Goal: Check status: Check status

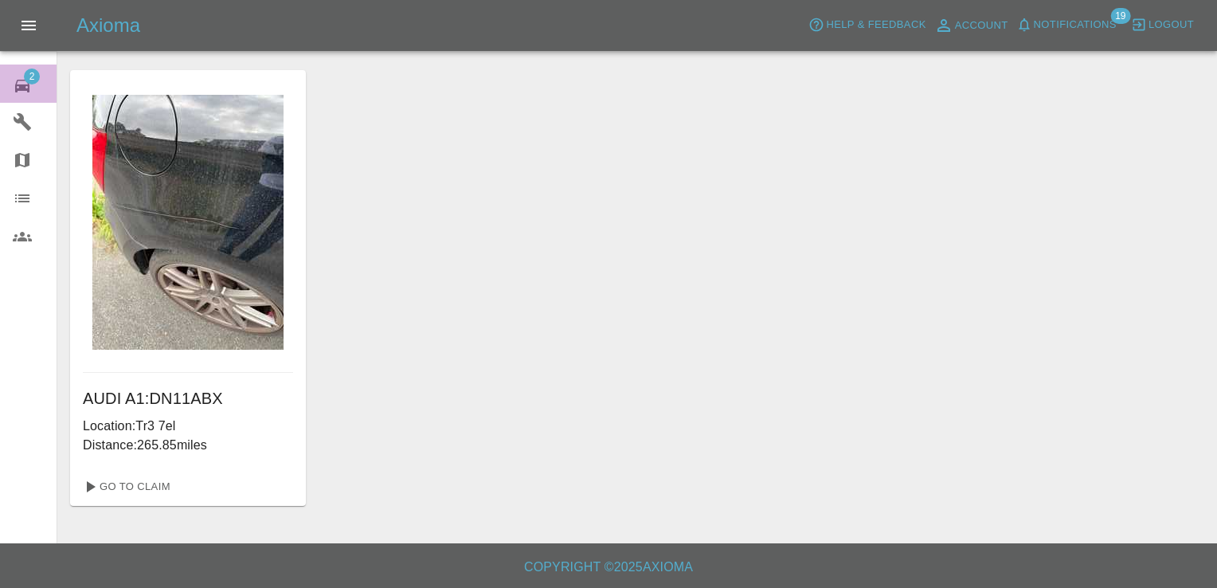
click at [30, 73] on span "2" at bounding box center [32, 77] width 16 height 16
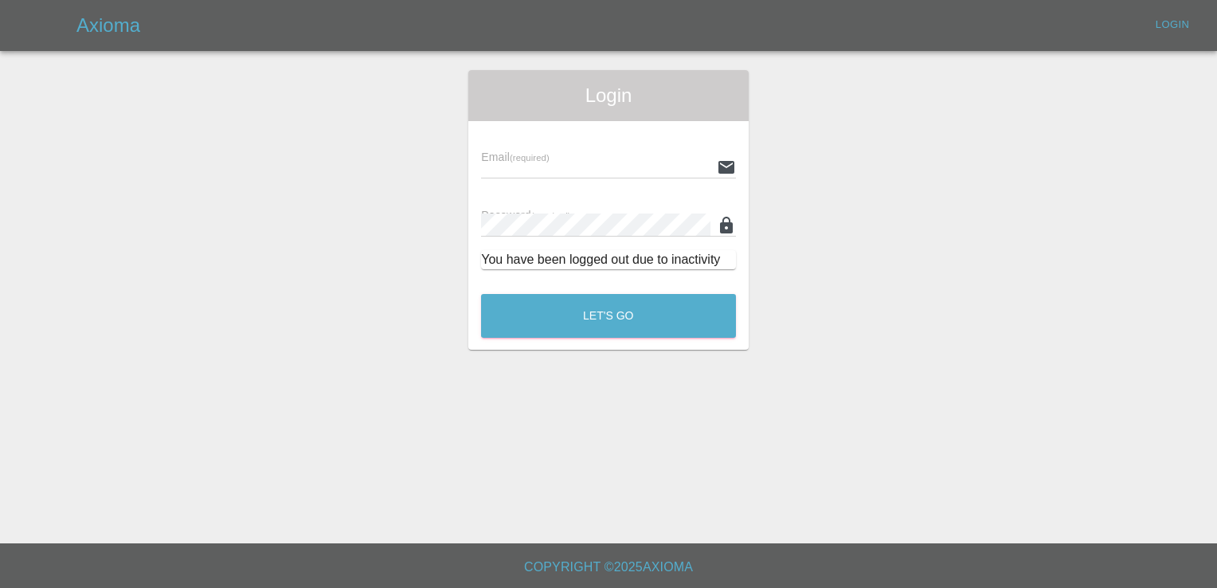
type input "[EMAIL_ADDRESS][DOMAIN_NAME]"
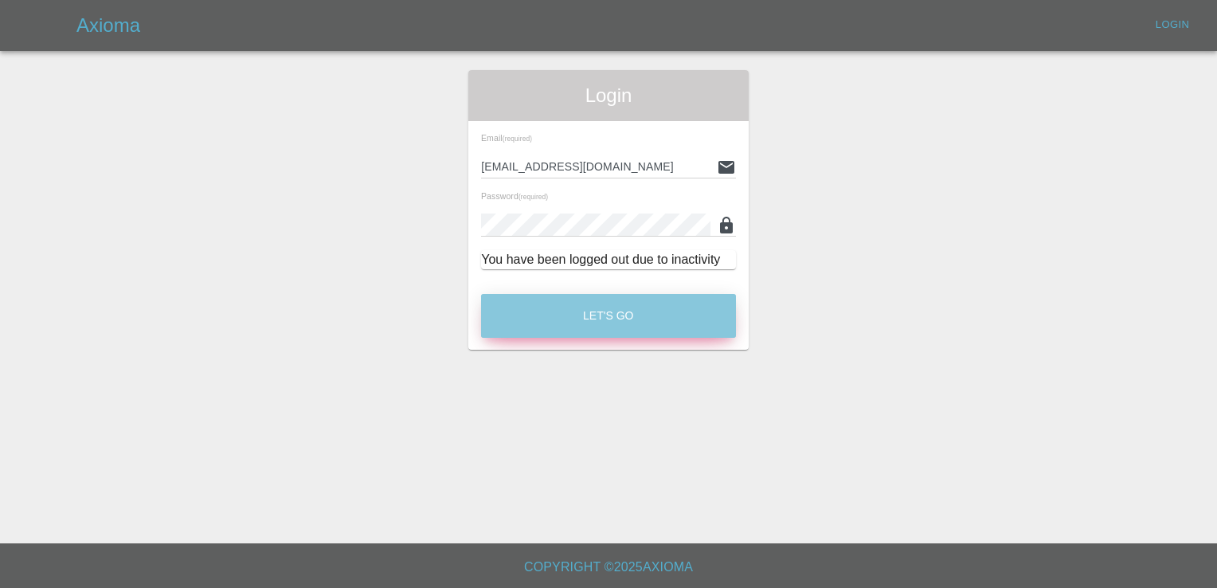
click at [604, 306] on button "Let's Go" at bounding box center [608, 316] width 255 height 44
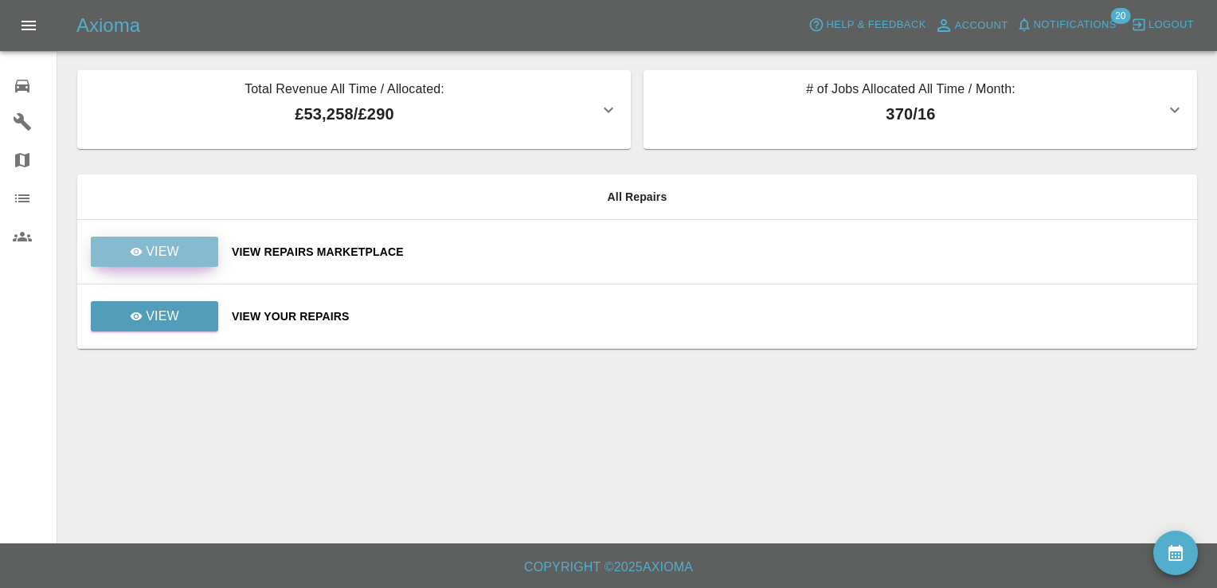
click at [172, 253] on p "View" at bounding box center [162, 251] width 33 height 19
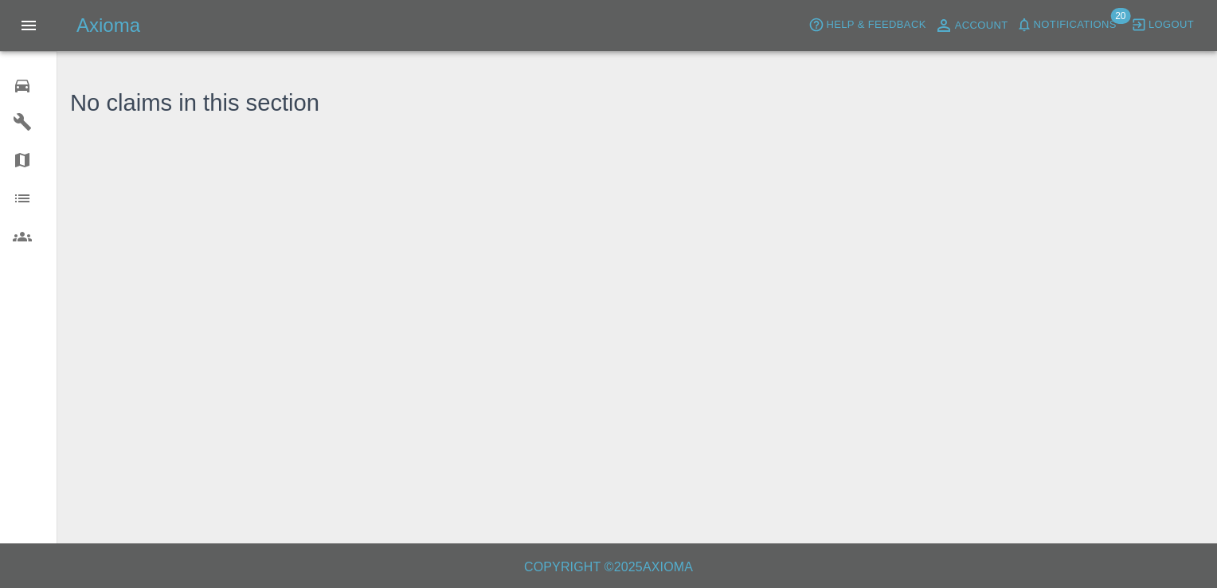
click at [22, 84] on icon at bounding box center [22, 86] width 14 height 13
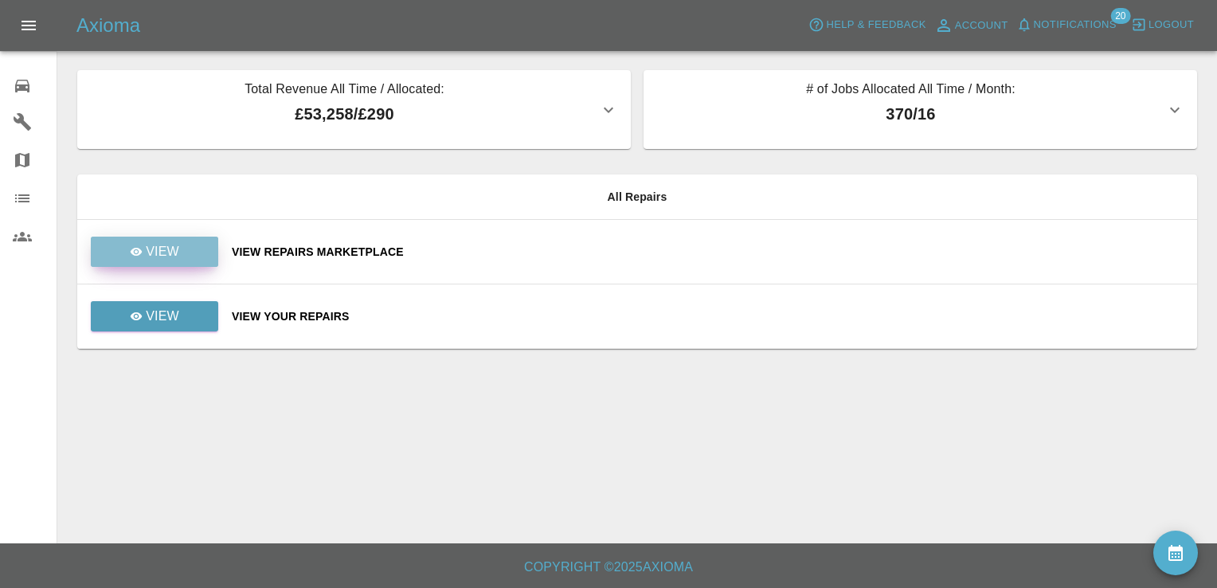
click at [180, 255] on link "View" at bounding box center [154, 252] width 127 height 30
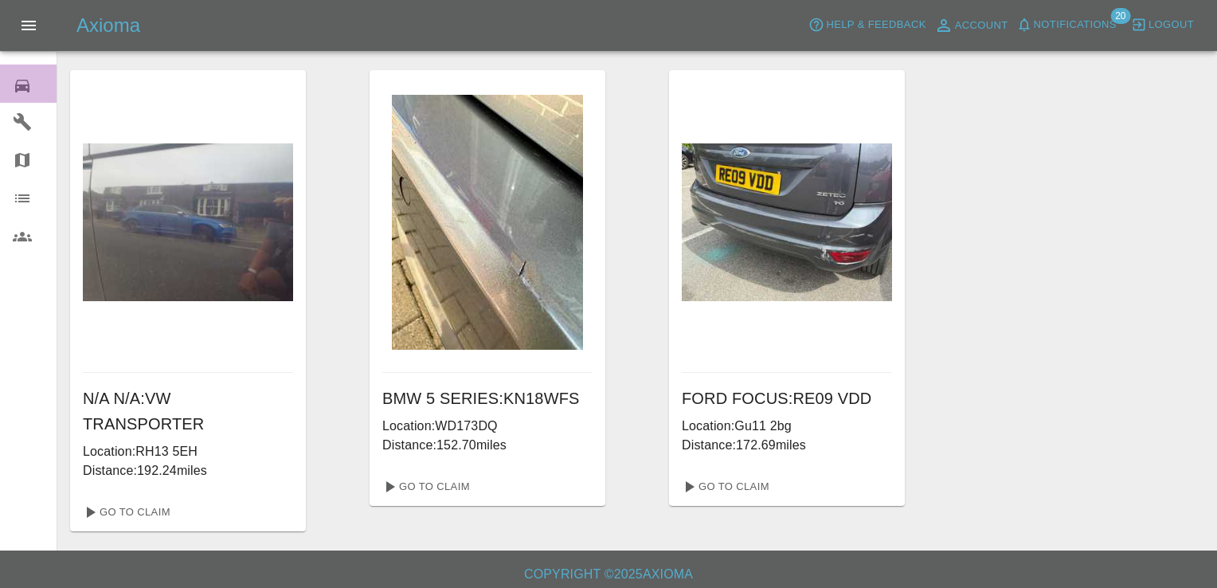
click at [23, 84] on icon at bounding box center [22, 86] width 14 height 13
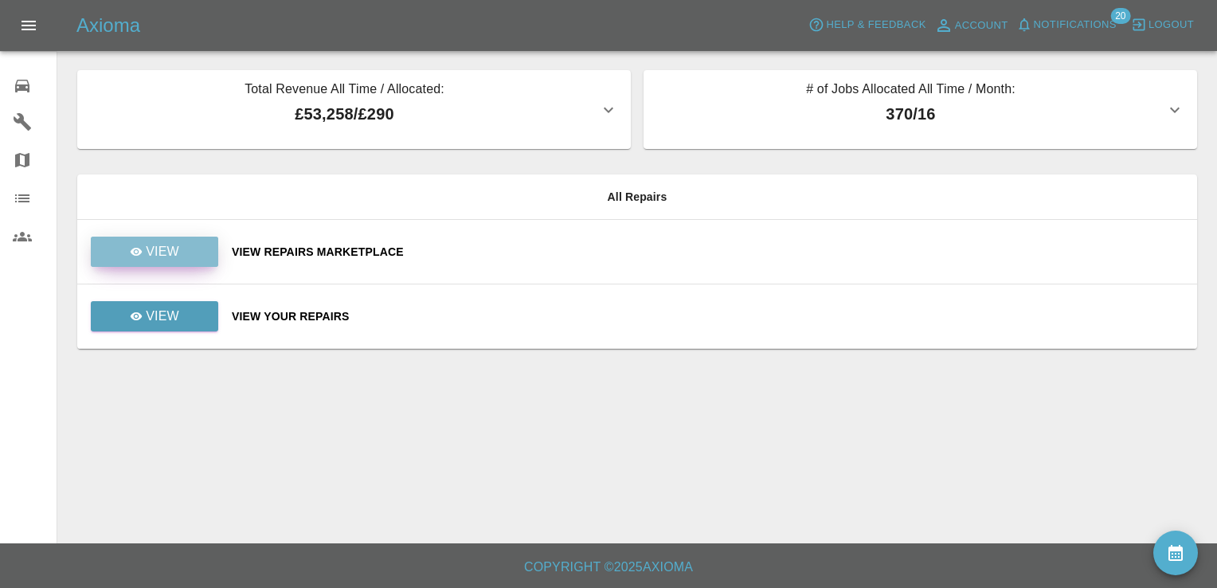
click at [148, 252] on p "View" at bounding box center [162, 251] width 33 height 19
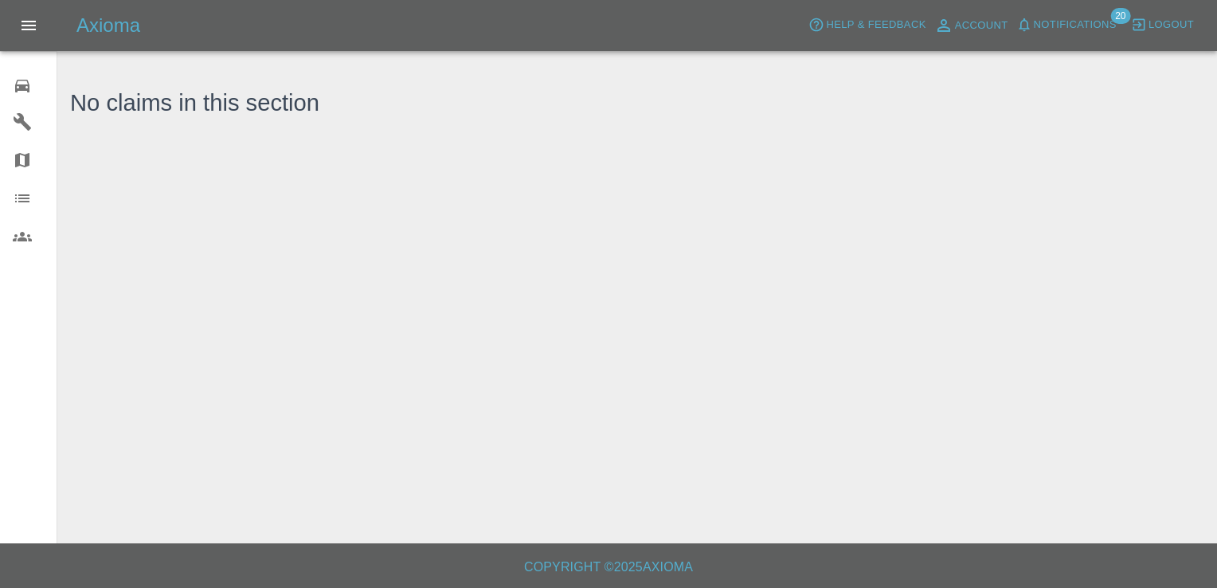
click at [148, 252] on main "No claims in this section" at bounding box center [608, 271] width 1217 height 543
